Goal: Download file/media

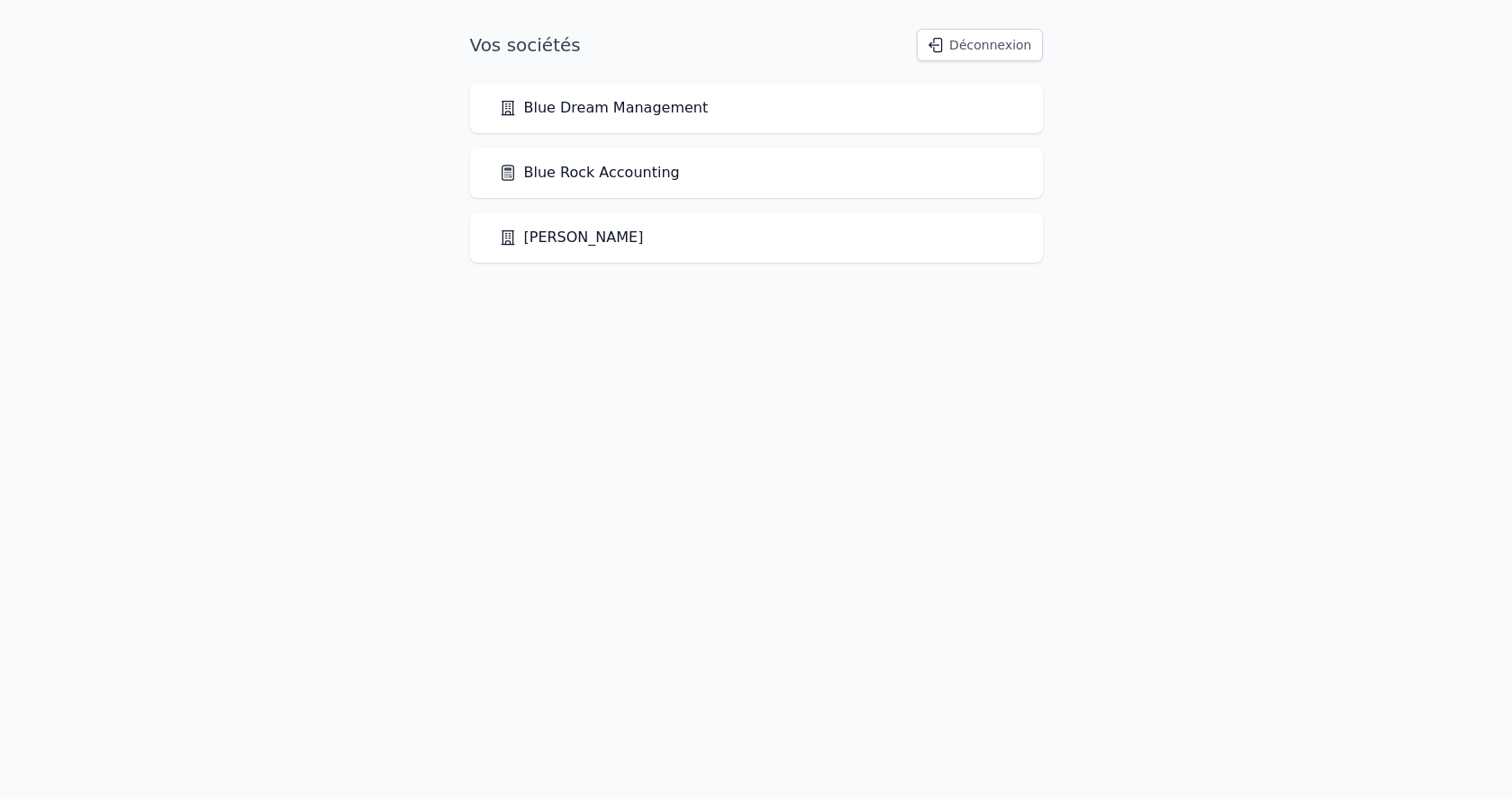
click at [634, 178] on link "Blue Rock Accounting" at bounding box center [589, 172] width 181 height 21
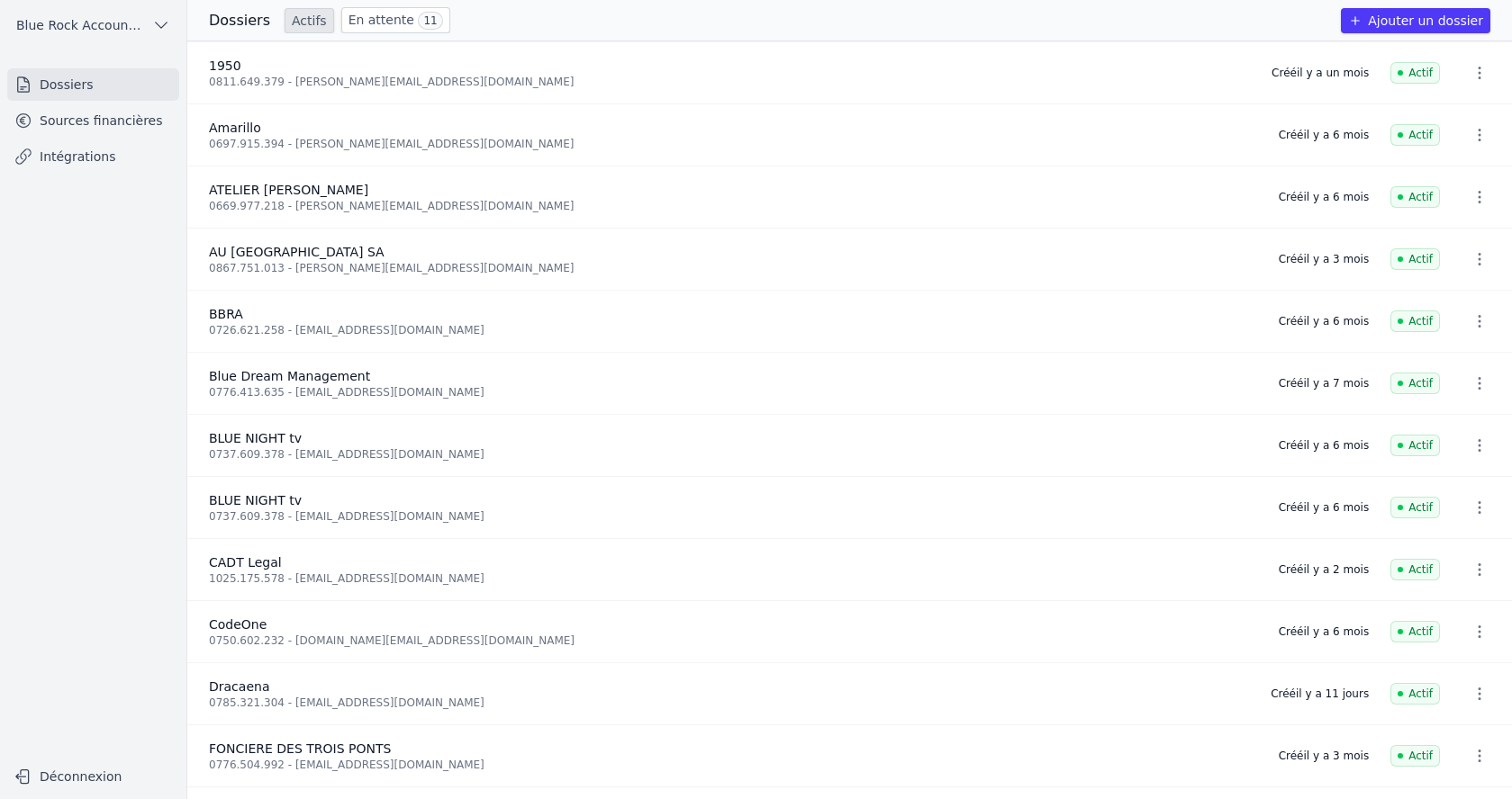
click at [143, 126] on link "Sources financières" at bounding box center [92, 120] width 172 height 33
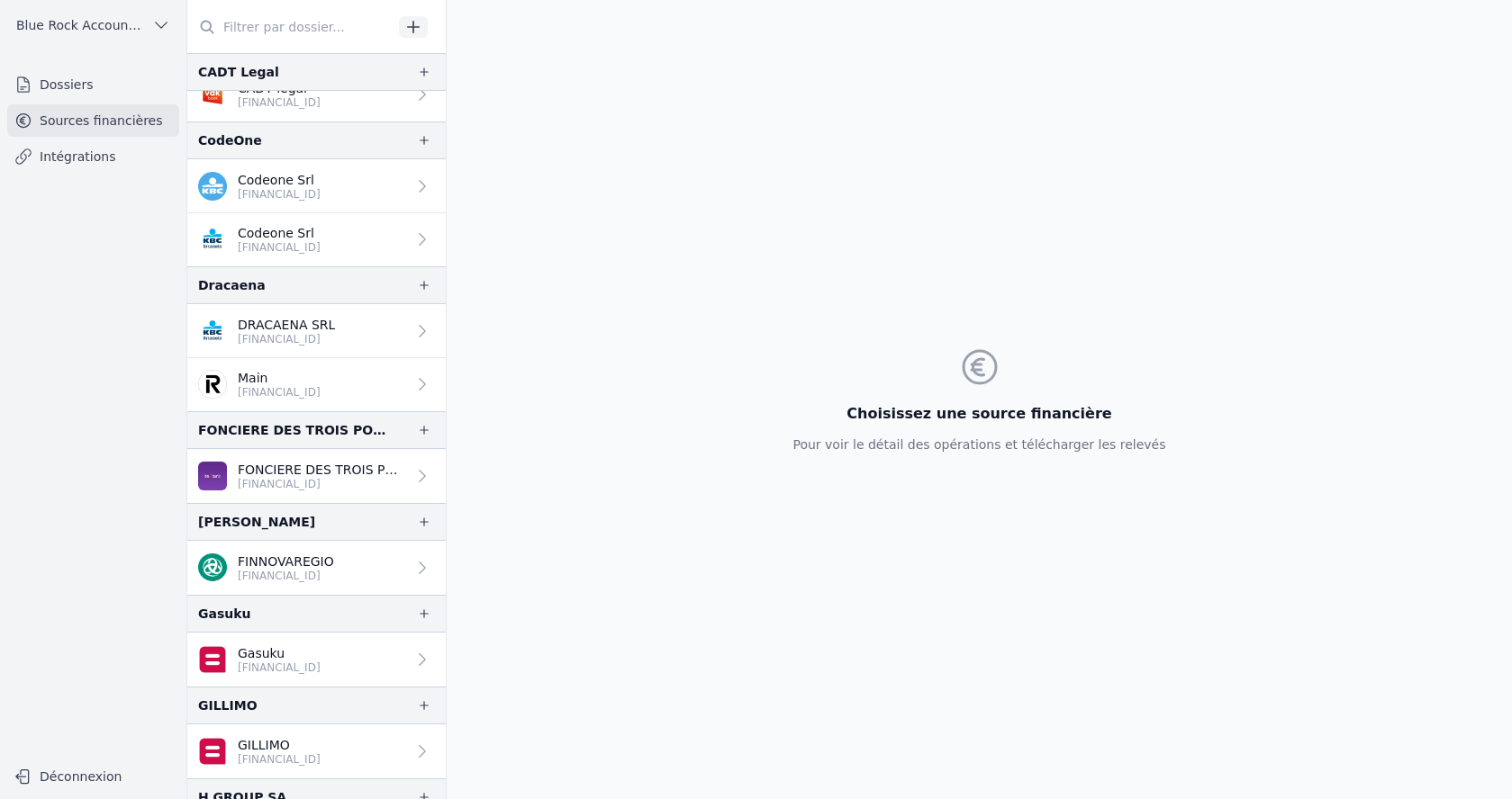
scroll to position [828, 0]
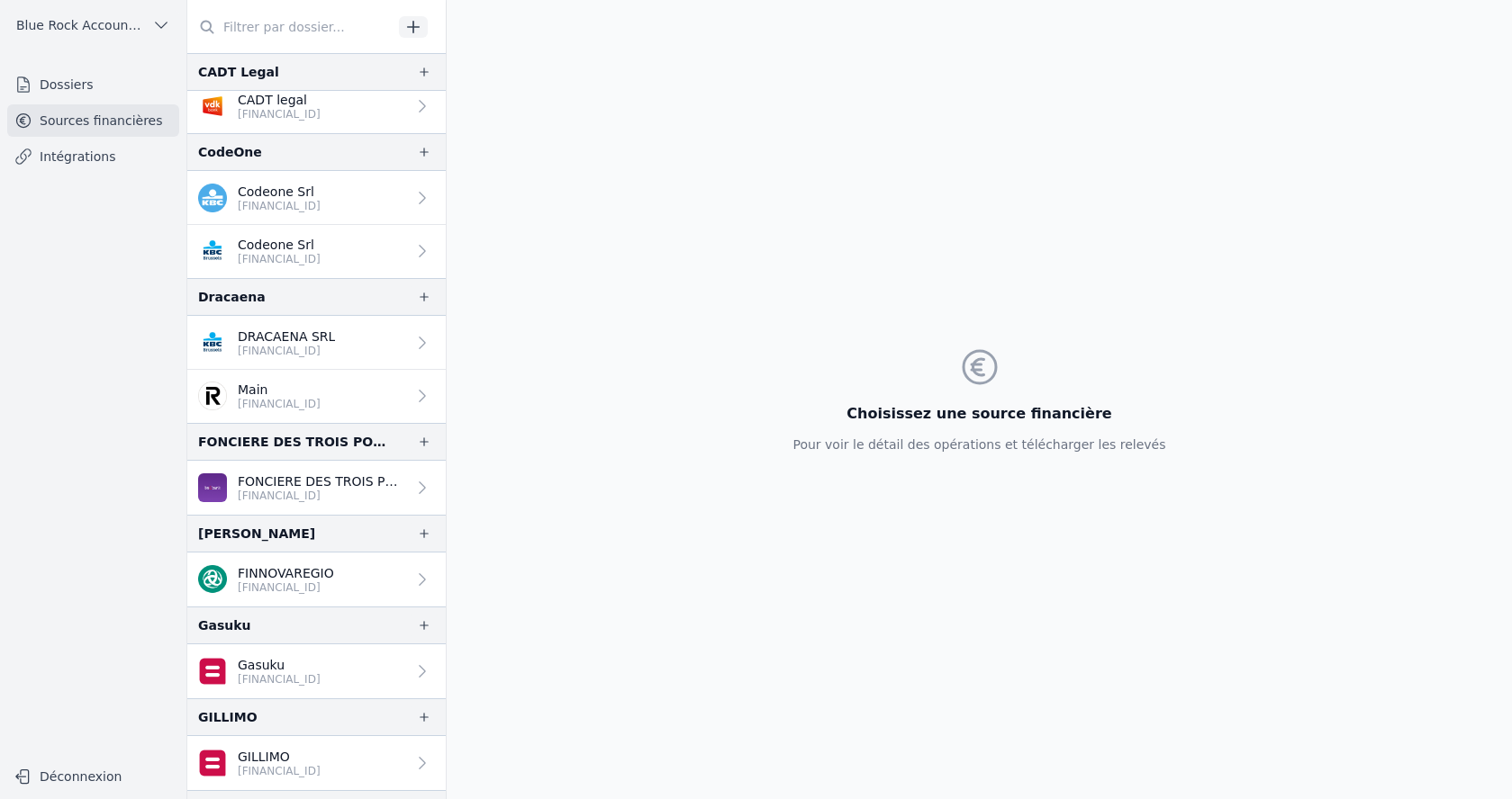
click at [289, 396] on p "Main" at bounding box center [279, 389] width 83 height 18
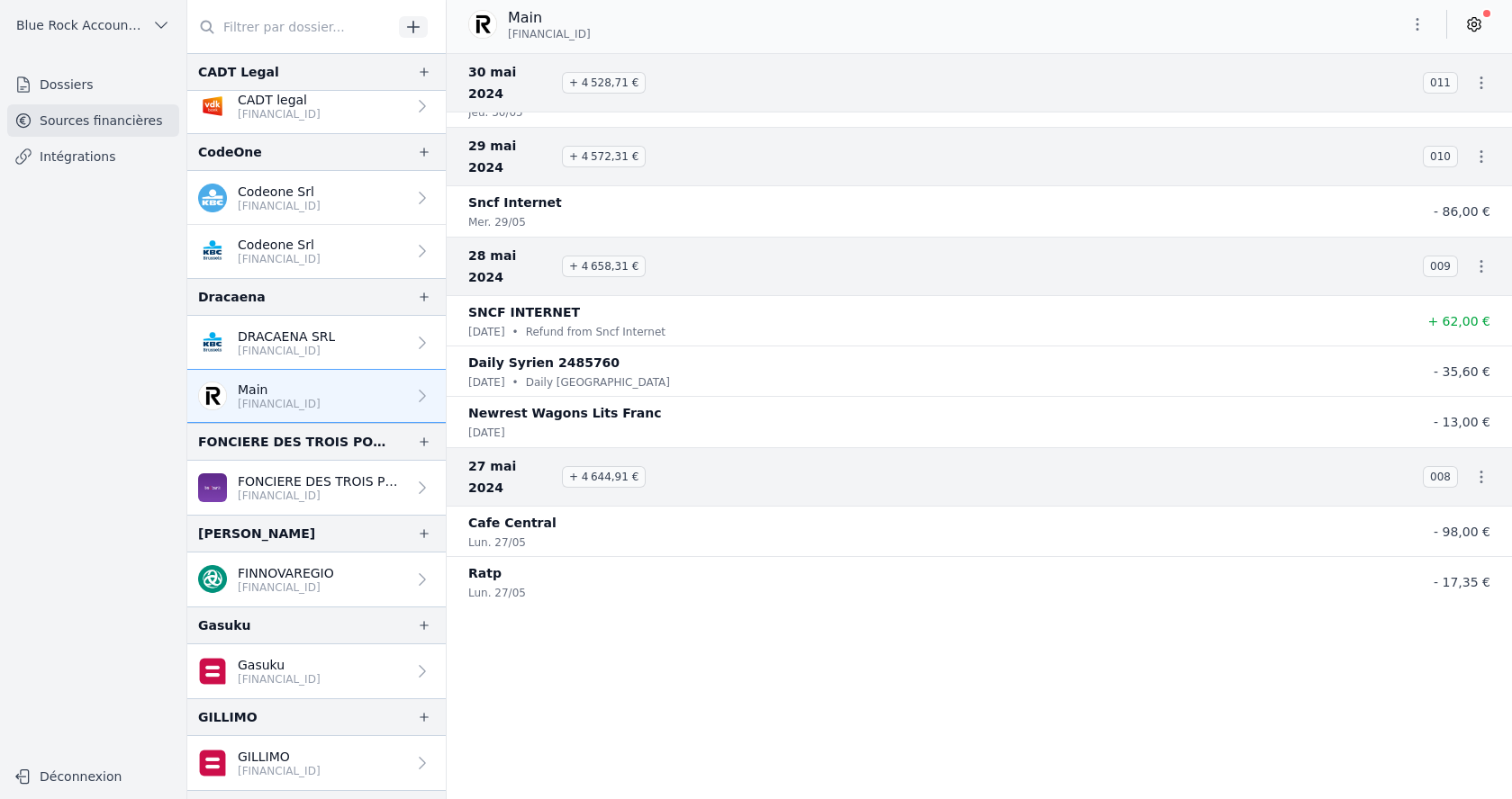
scroll to position [27857, 0]
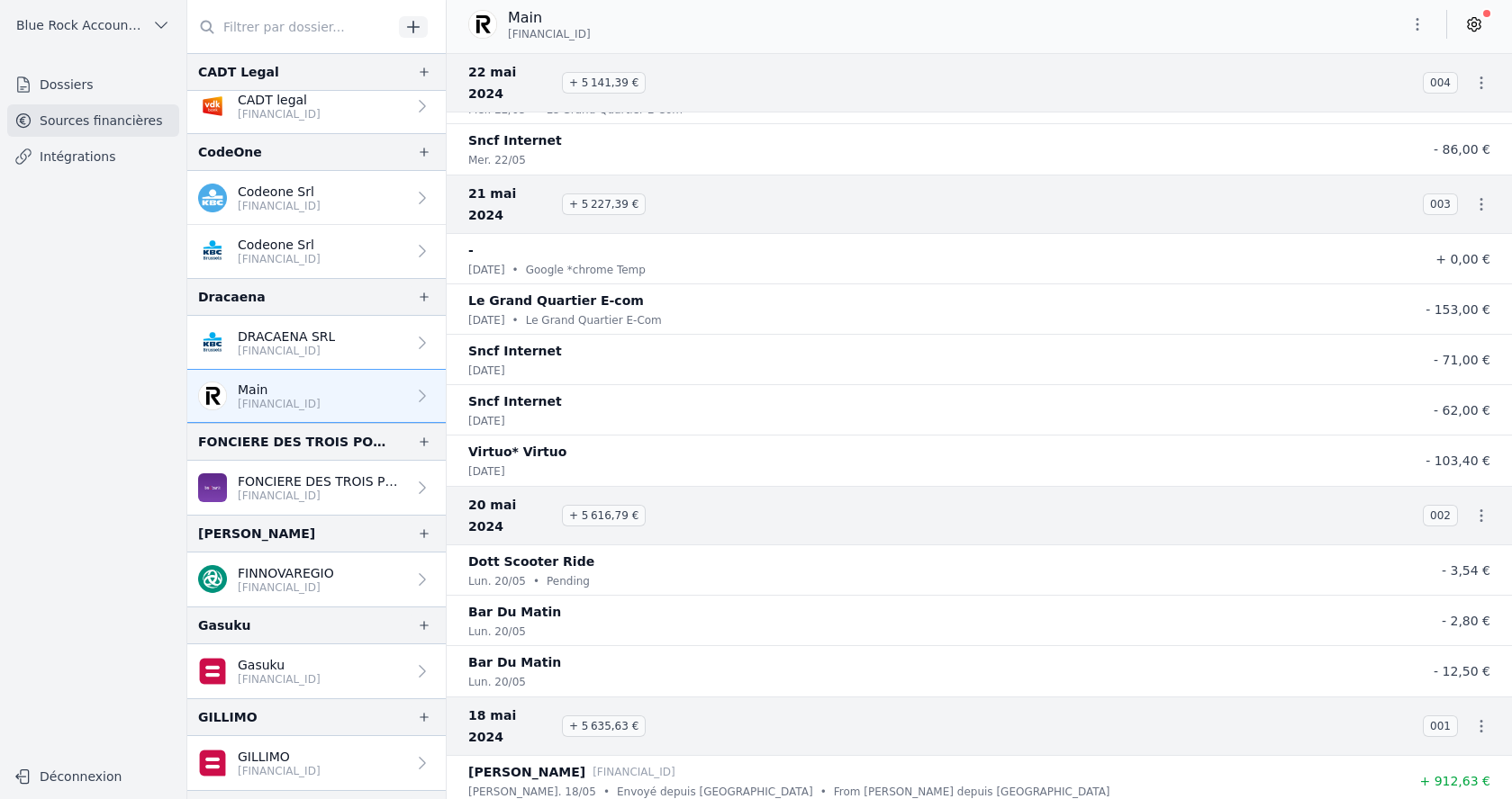
click at [1473, 74] on icon "button" at bounding box center [1481, 83] width 18 height 18
click at [1474, 69] on div at bounding box center [756, 400] width 1512 height 799
click at [1413, 25] on icon "button" at bounding box center [1417, 24] width 18 height 18
click at [1389, 101] on button "Exporter" at bounding box center [1373, 95] width 130 height 34
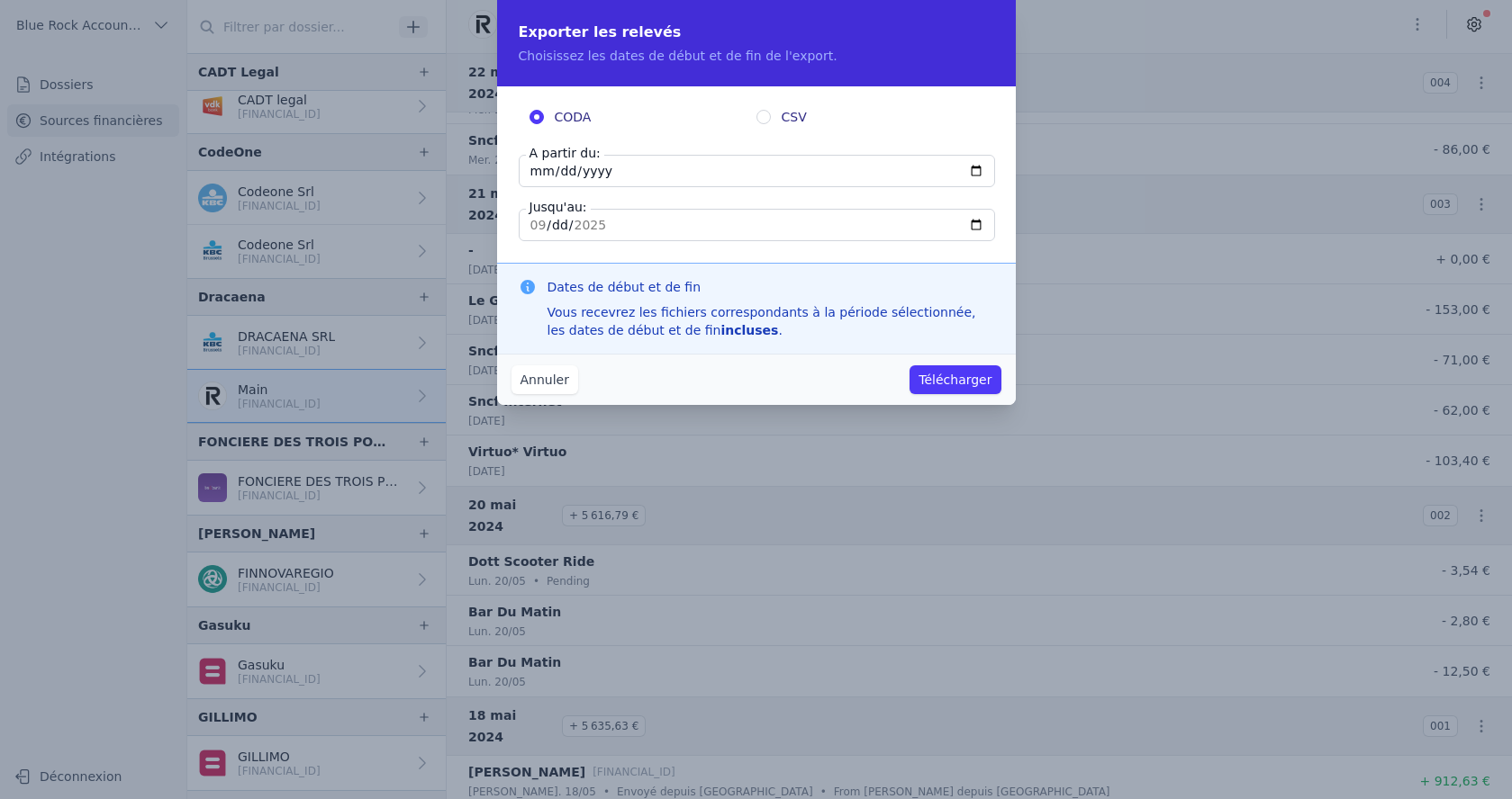
click at [533, 165] on input "[DATE]" at bounding box center [757, 171] width 477 height 33
type input "[DATE]"
click at [594, 230] on input "[DATE]" at bounding box center [757, 225] width 477 height 33
click at [537, 227] on input "[DATE]" at bounding box center [757, 225] width 477 height 33
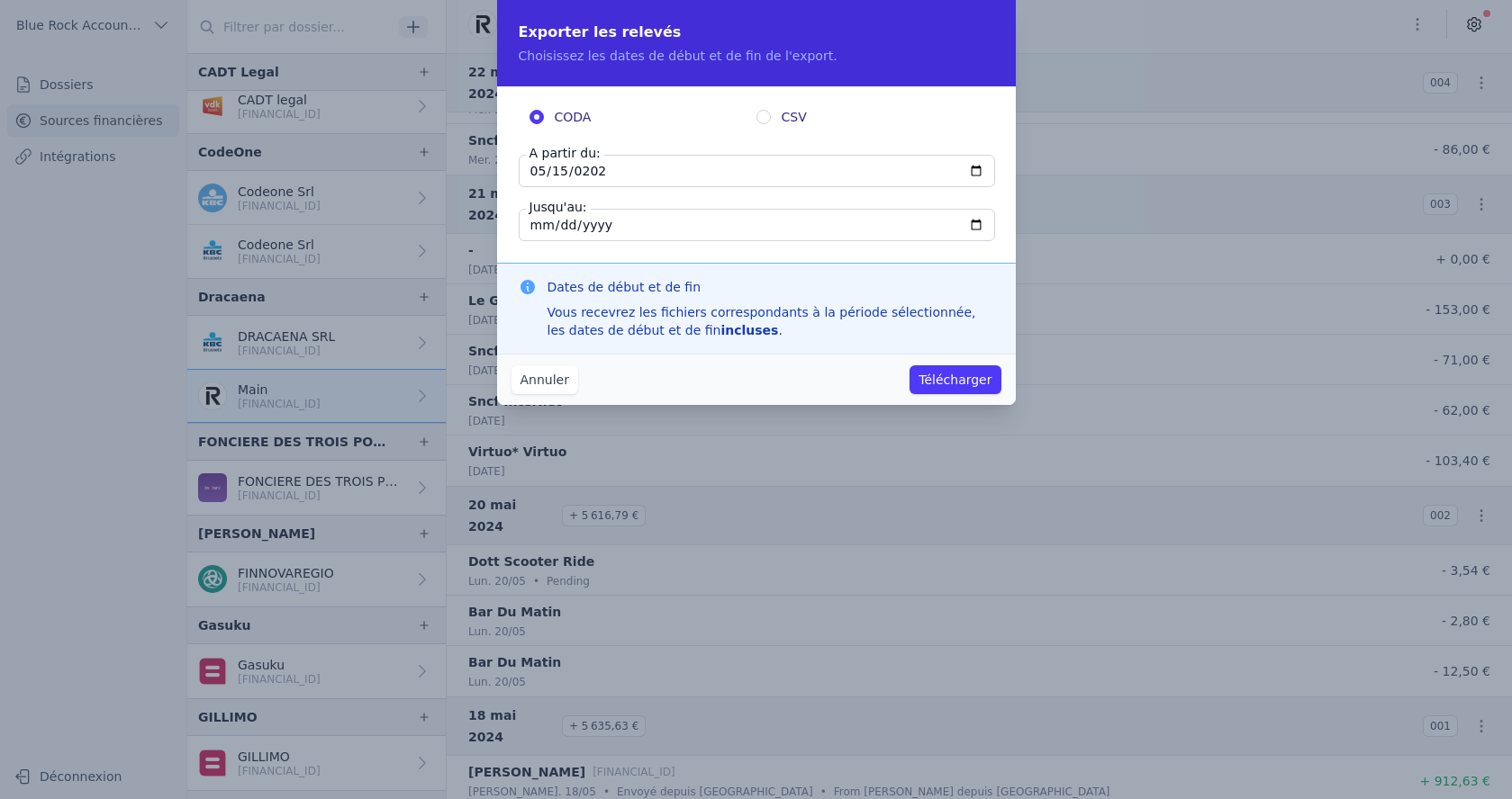
type input "[DATE]"
click at [766, 116] on input "CSV" at bounding box center [763, 116] width 14 height 14
radio input "true"
radio input "false"
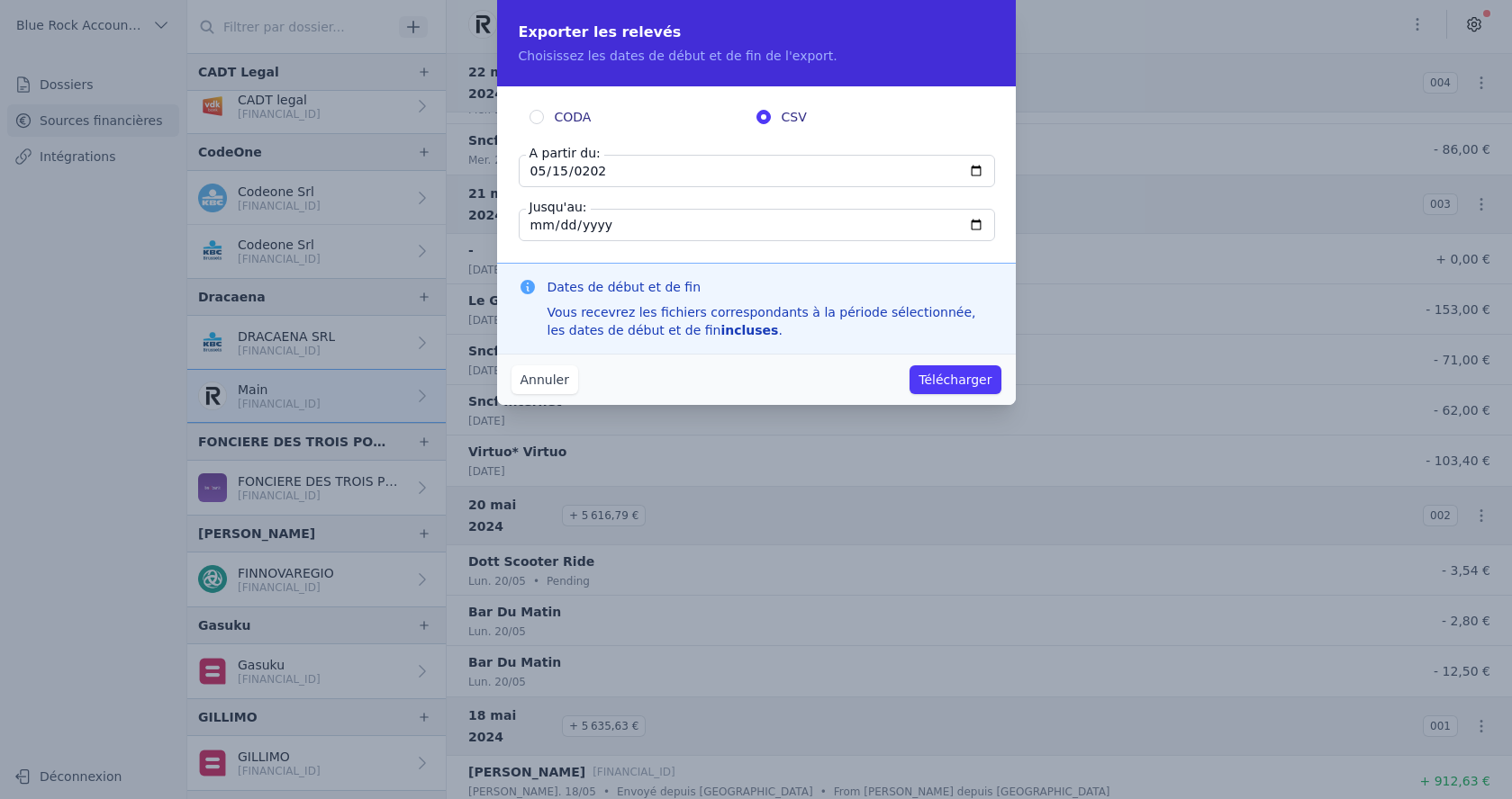
click at [946, 374] on button "Télécharger" at bounding box center [954, 380] width 91 height 29
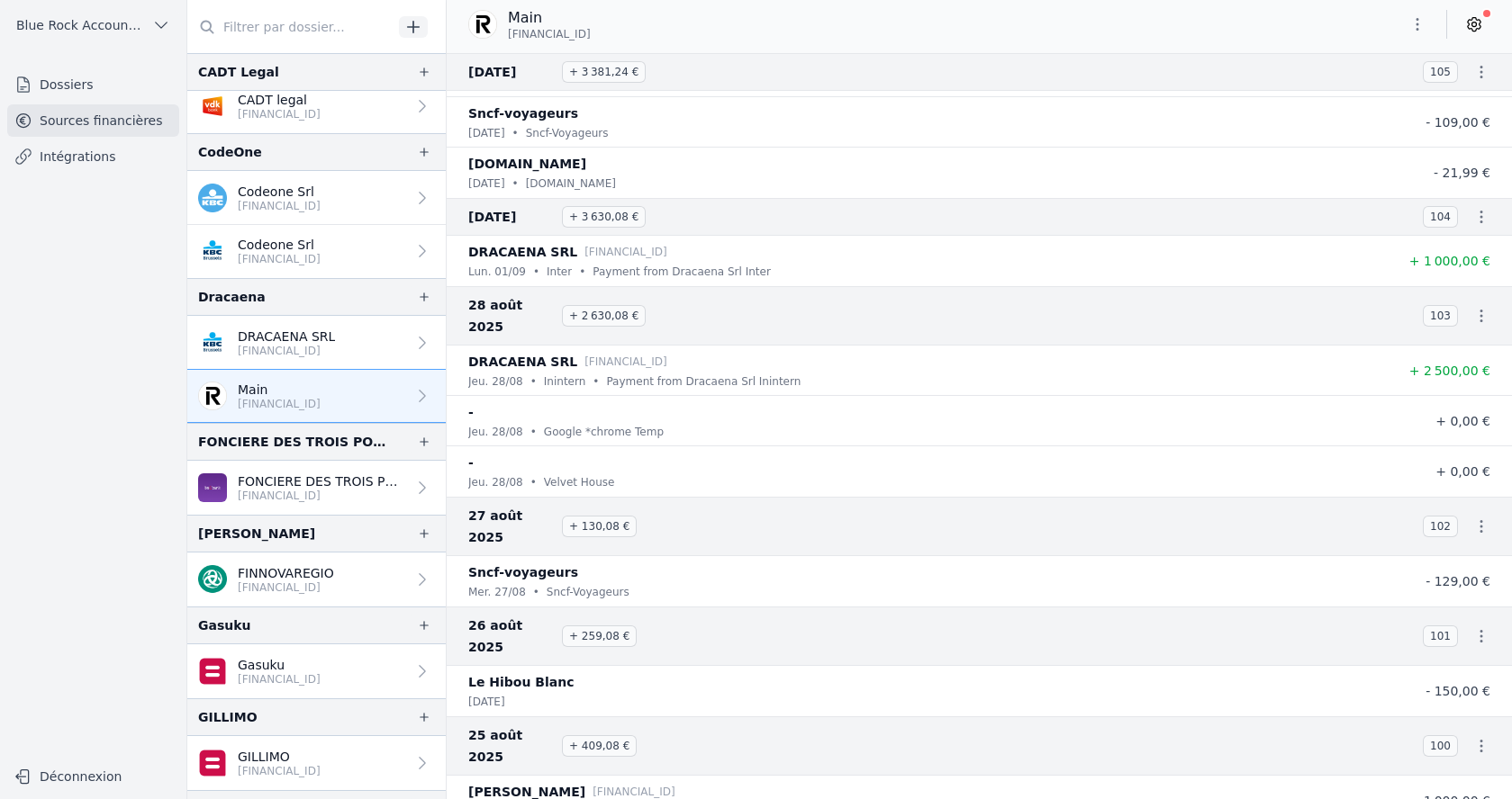
scroll to position [509, 0]
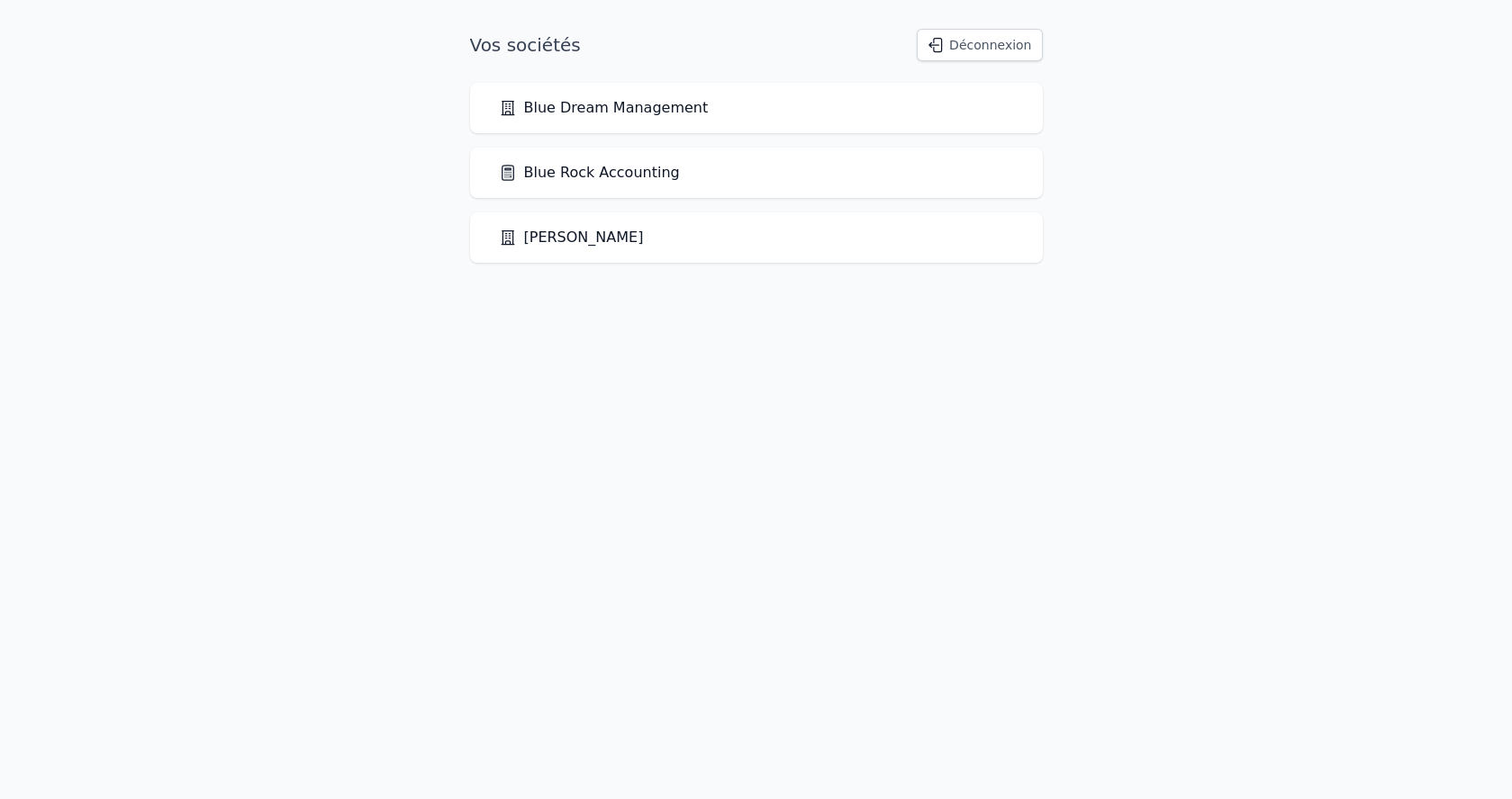
click at [632, 170] on link "Blue Rock Accounting" at bounding box center [589, 172] width 181 height 21
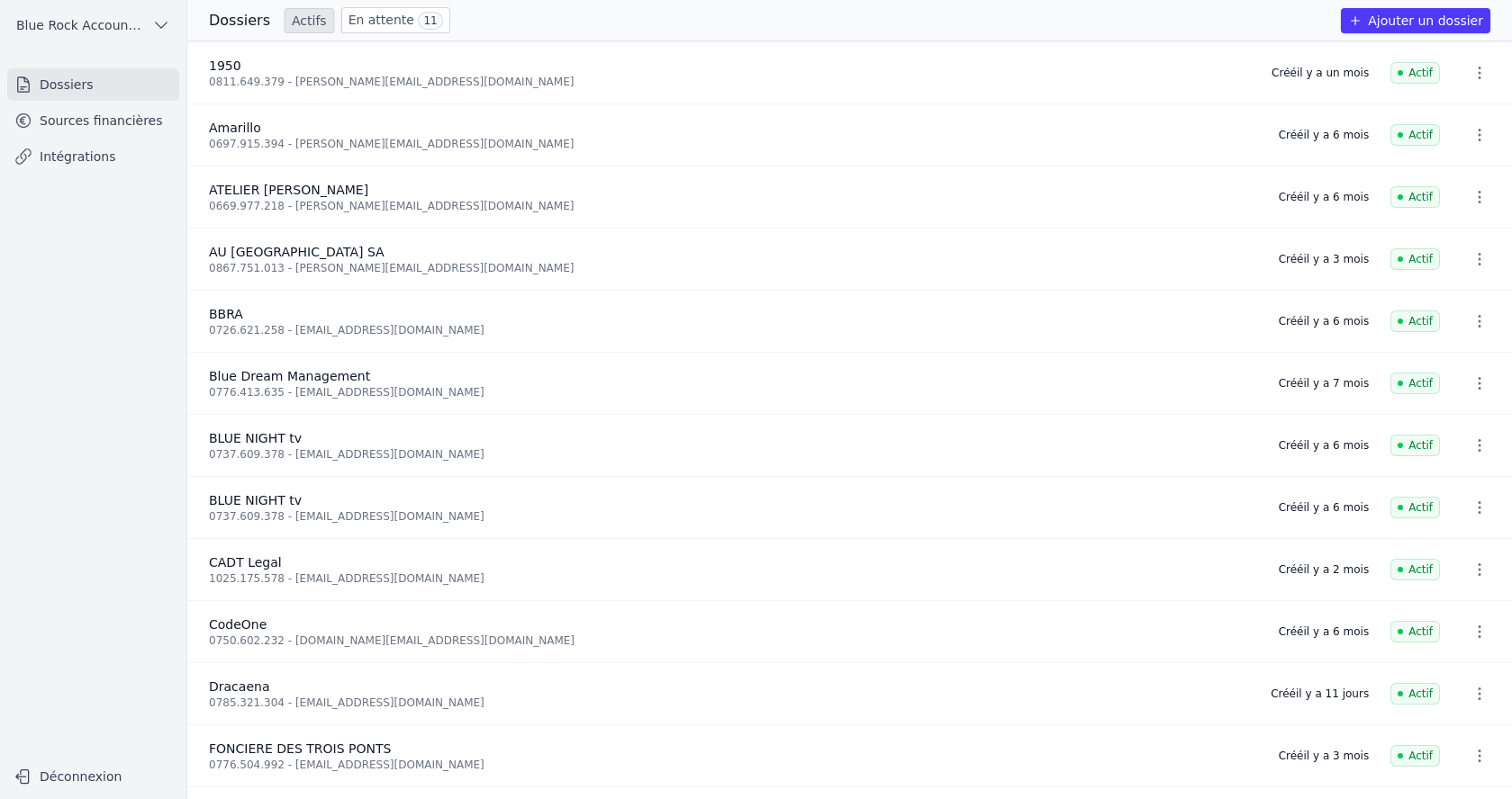
click at [130, 127] on link "Sources financières" at bounding box center [92, 120] width 172 height 33
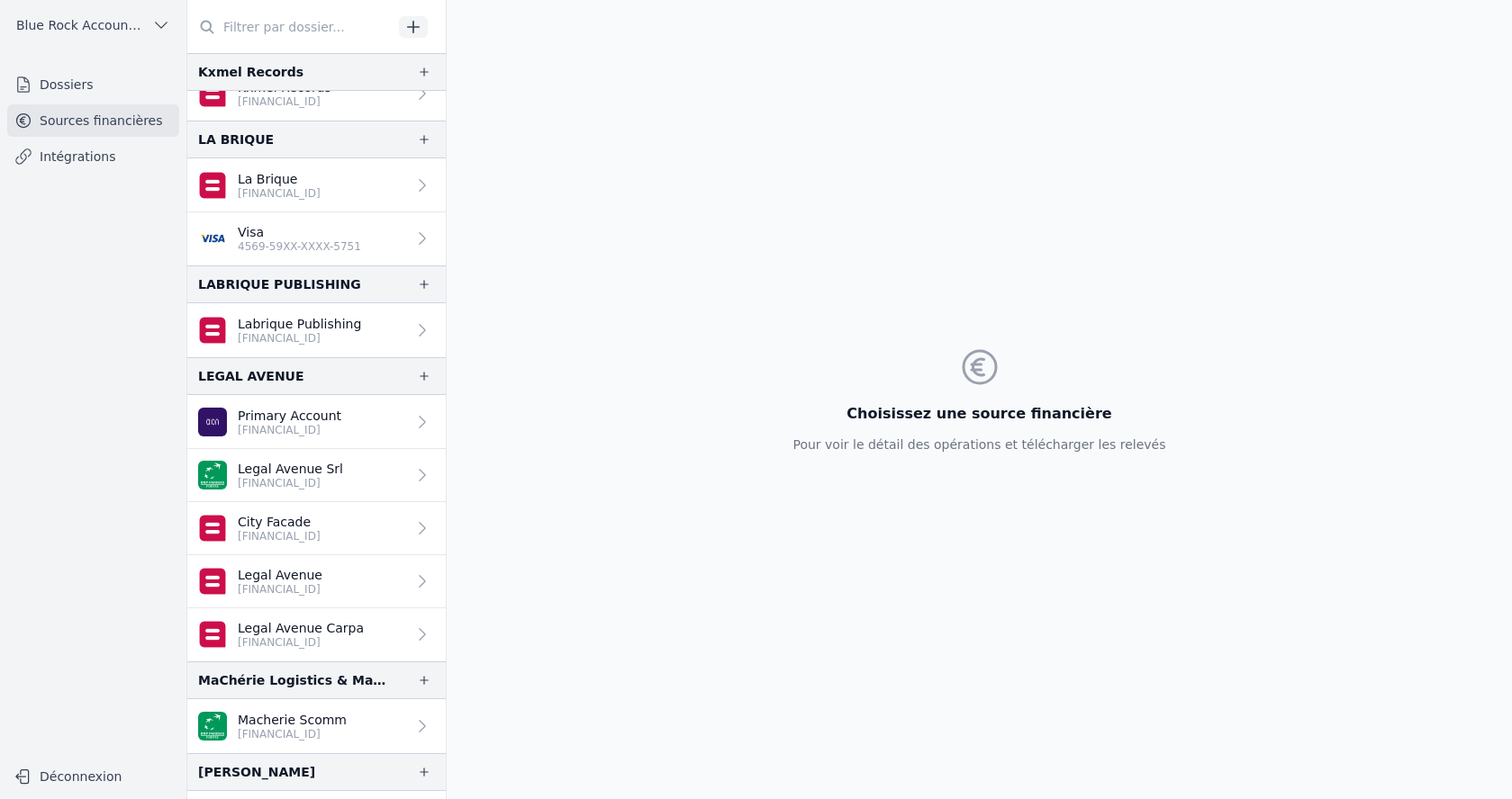
scroll to position [2065, 0]
click at [274, 586] on p "BE32 0689 3821 0602" at bounding box center [280, 587] width 85 height 14
